Goal: Task Accomplishment & Management: Complete application form

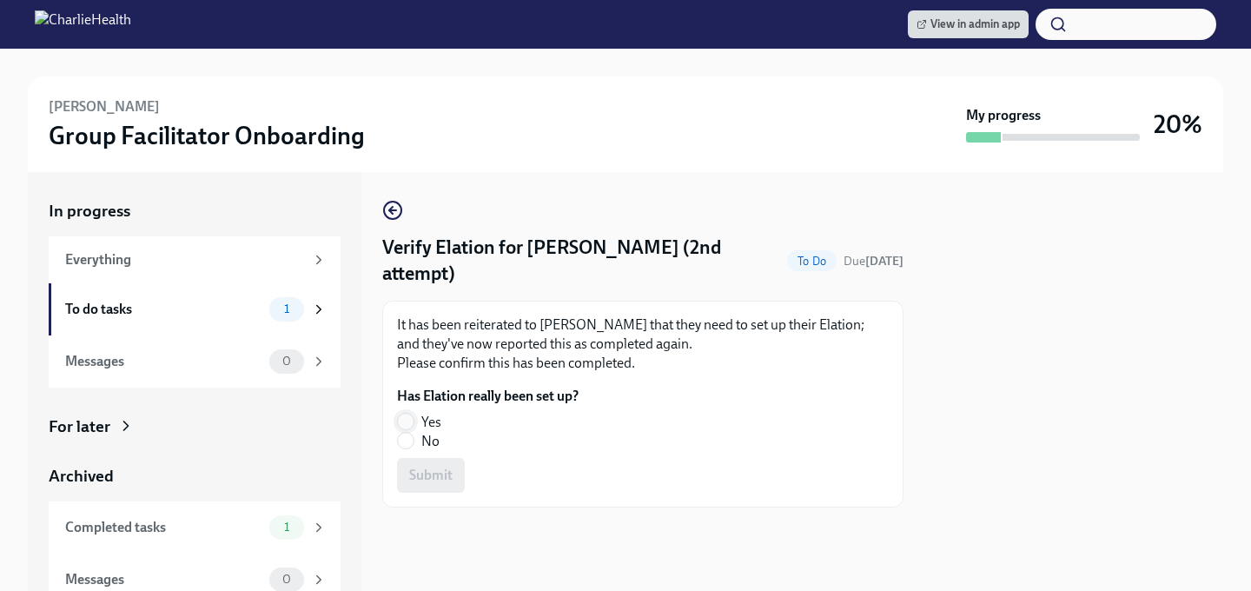
click at [407, 422] on input "Yes" at bounding box center [406, 422] width 16 height 16
radio input "true"
click at [421, 475] on span "Submit" at bounding box center [430, 475] width 43 height 17
click at [402, 429] on input "Yes" at bounding box center [406, 422] width 16 height 16
radio input "true"
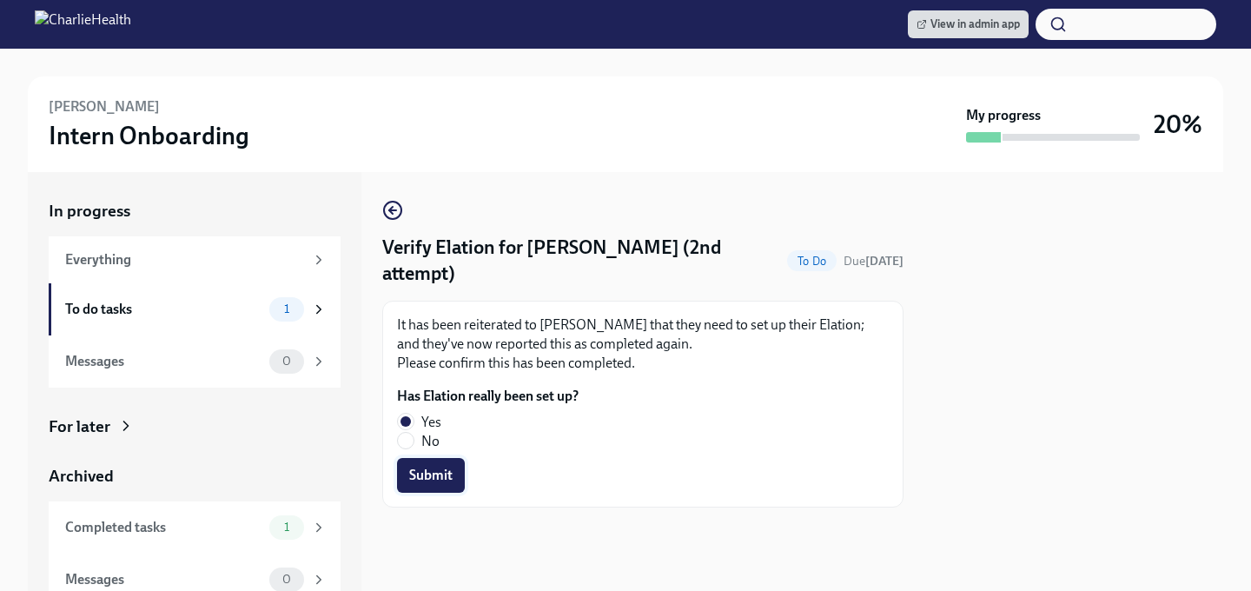
click at [412, 479] on span "Submit" at bounding box center [430, 475] width 43 height 17
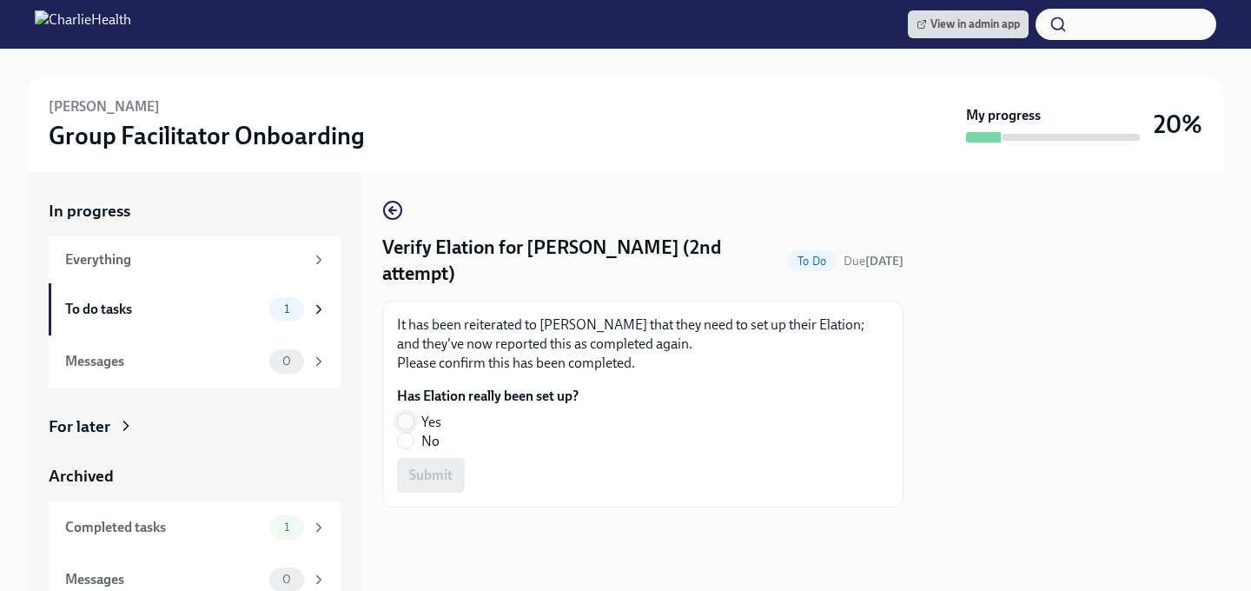
click at [403, 415] on input "Yes" at bounding box center [406, 422] width 16 height 16
radio input "true"
click at [404, 469] on button "Submit" at bounding box center [431, 475] width 68 height 35
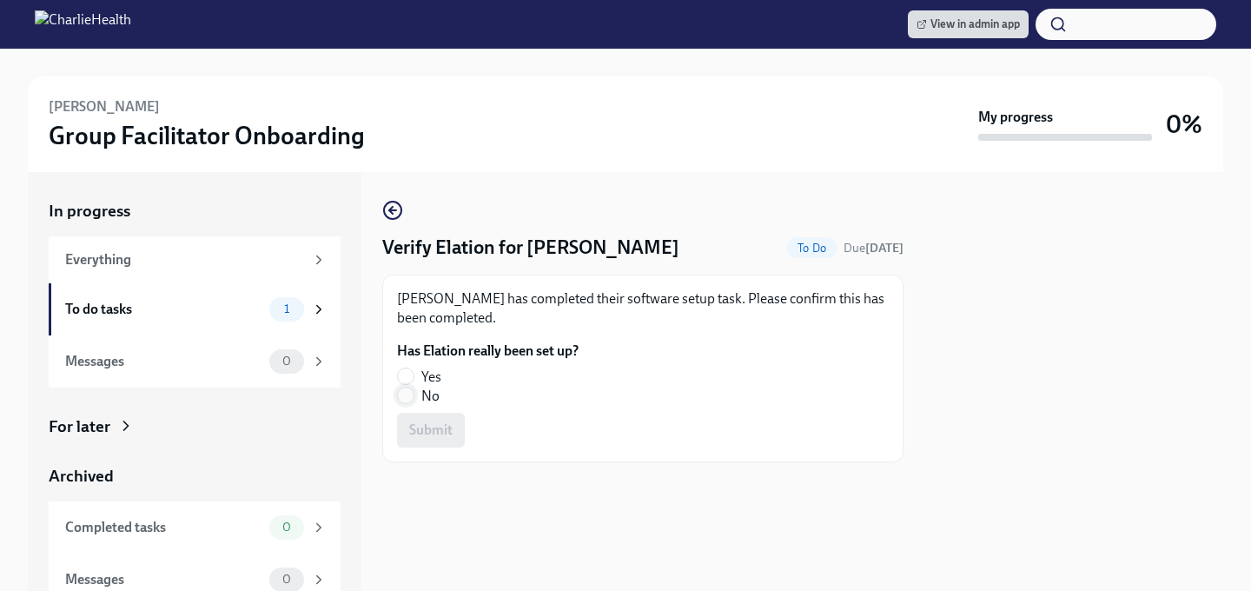
click at [410, 398] on input "No" at bounding box center [406, 396] width 16 height 16
radio input "true"
click at [421, 423] on span "Submit" at bounding box center [430, 429] width 43 height 17
